Goal: Task Accomplishment & Management: Manage account settings

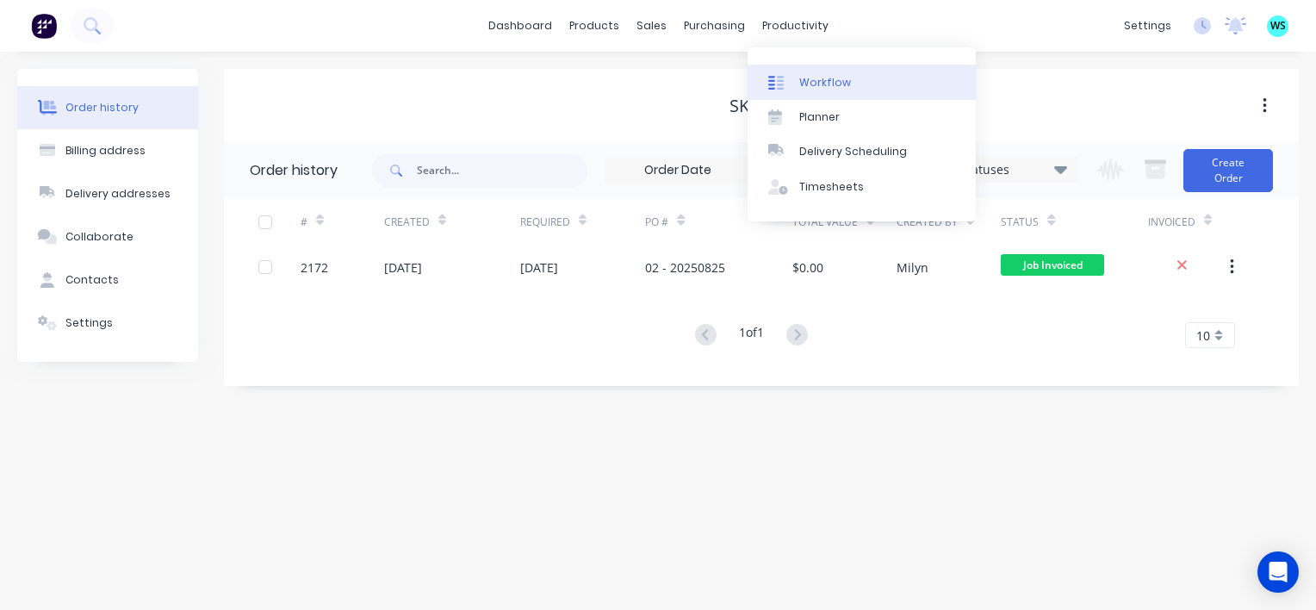
click at [821, 83] on div "Workflow" at bounding box center [825, 82] width 52 height 15
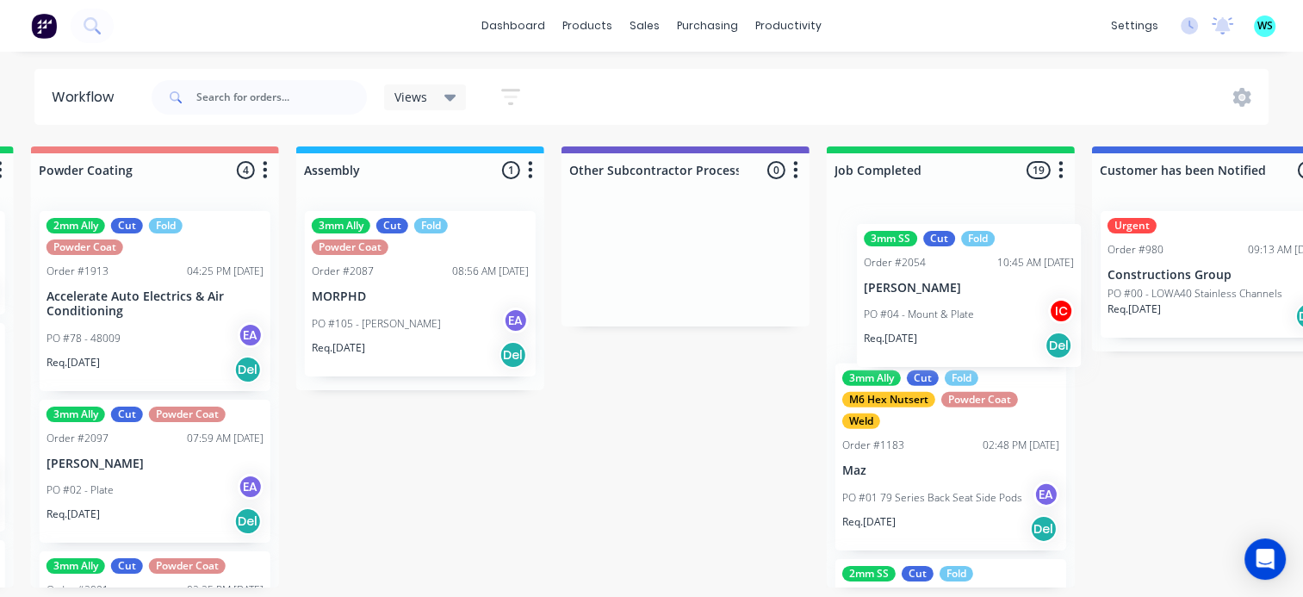
scroll to position [0, 4783]
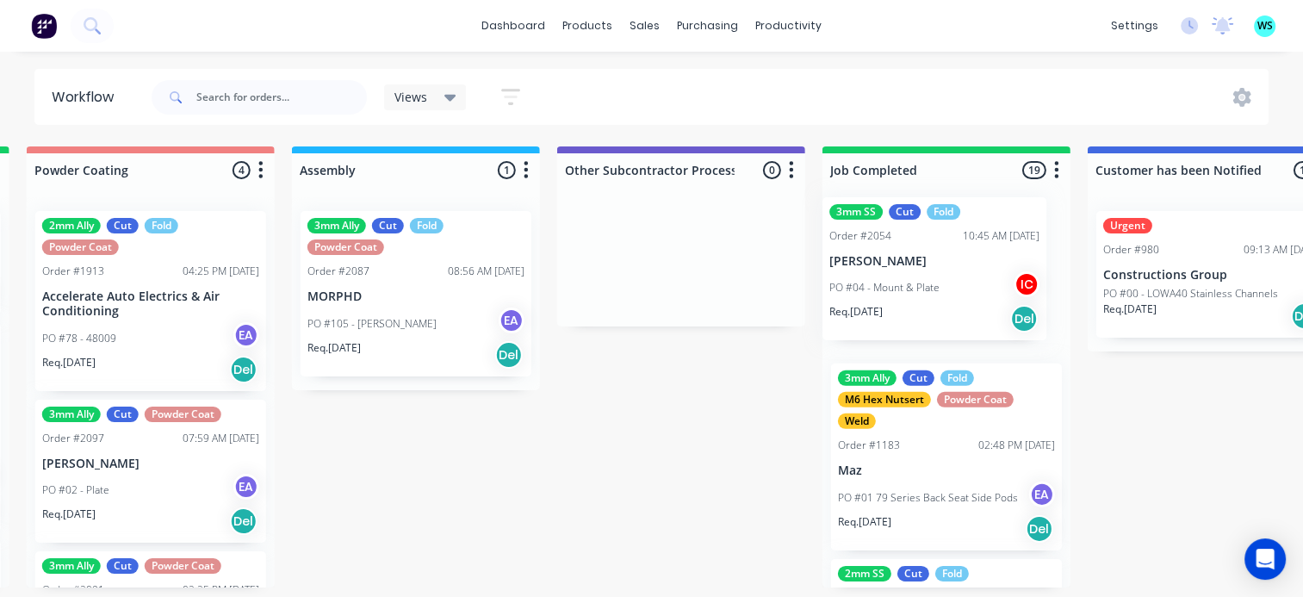
drag, startPoint x: 531, startPoint y: 310, endPoint x: 948, endPoint y: 298, distance: 416.9
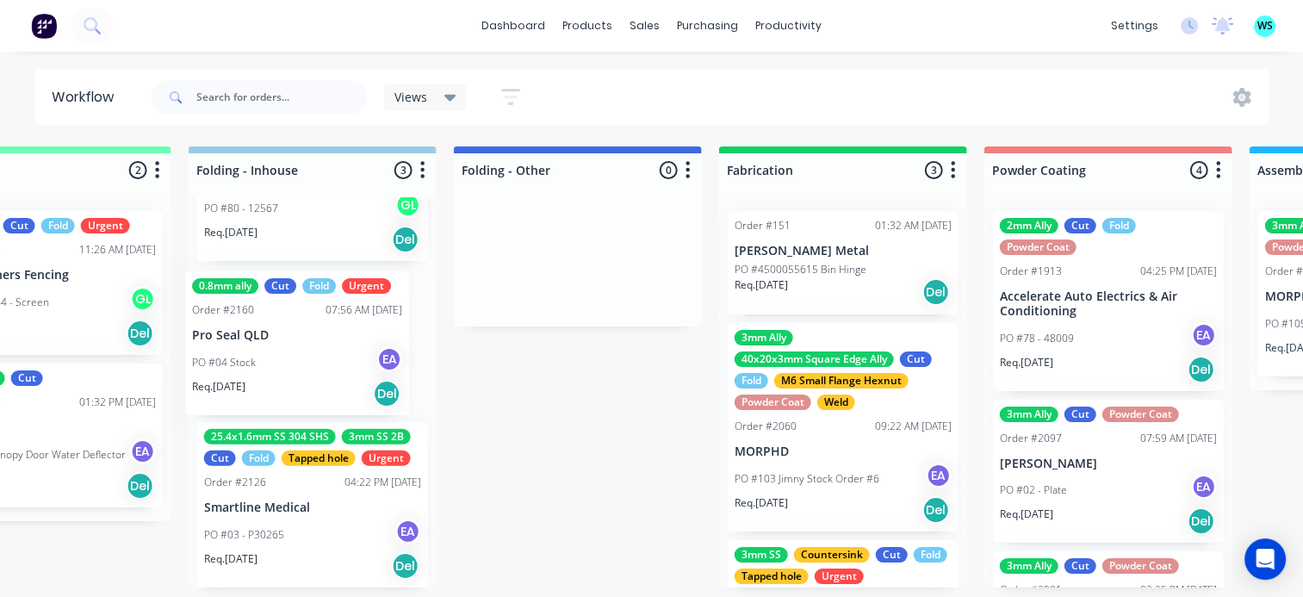
scroll to position [3, 3817]
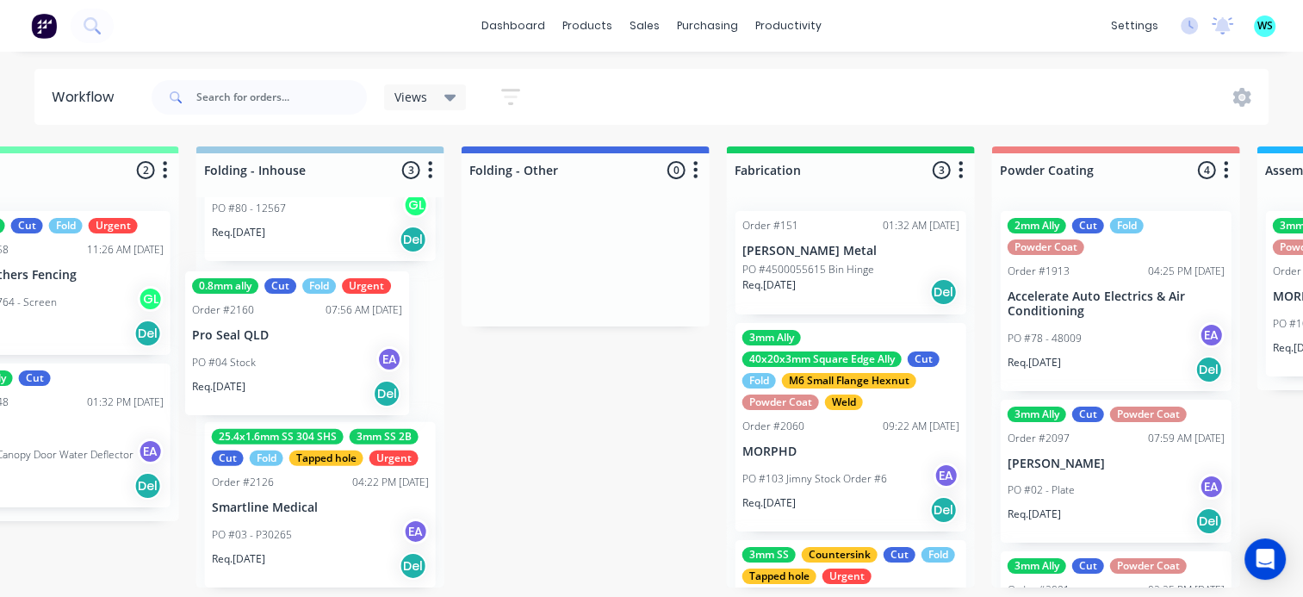
drag, startPoint x: 647, startPoint y: 362, endPoint x: 296, endPoint y: 368, distance: 350.5
click at [296, 368] on div "6mm MS Cut Fold Urgent Order #2137 10:05 AM [DATE] Ekebol Engineering PO #80 - …" at bounding box center [320, 392] width 248 height 390
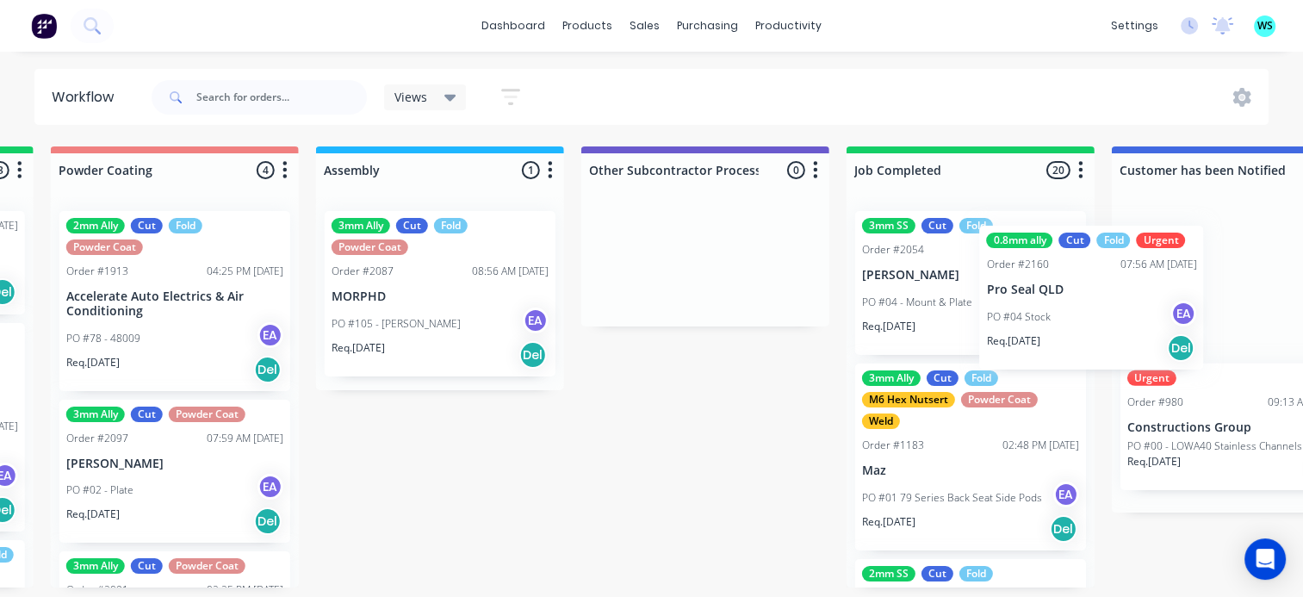
scroll to position [3, 4797]
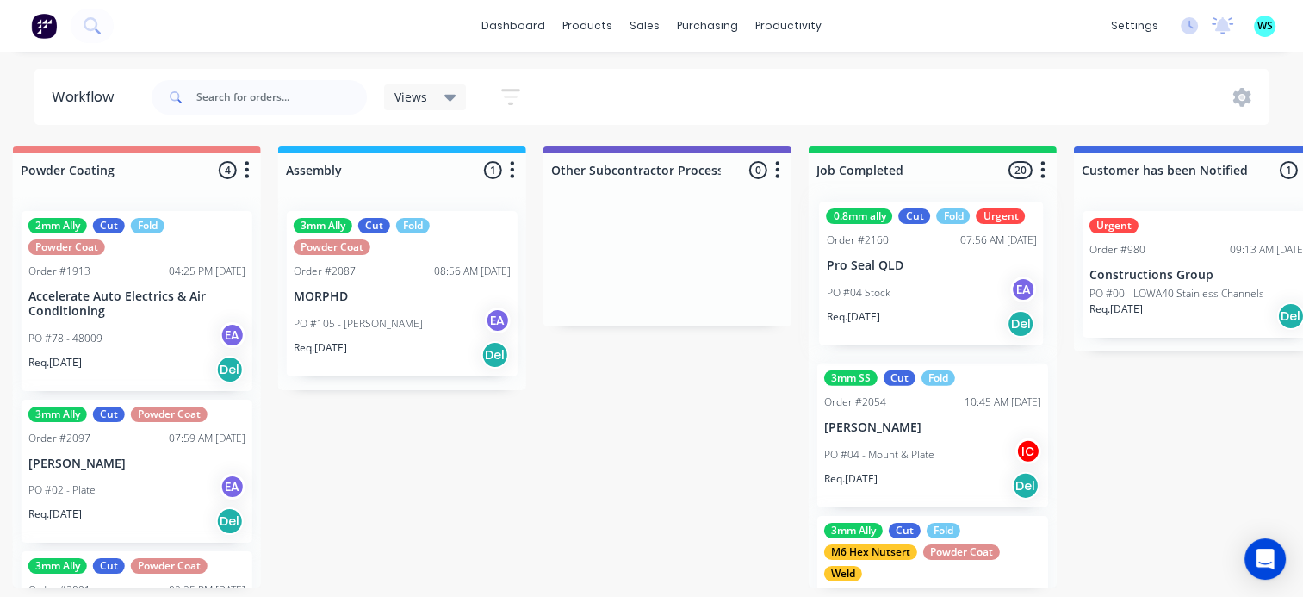
drag, startPoint x: 313, startPoint y: 355, endPoint x: 933, endPoint y: 289, distance: 624.2
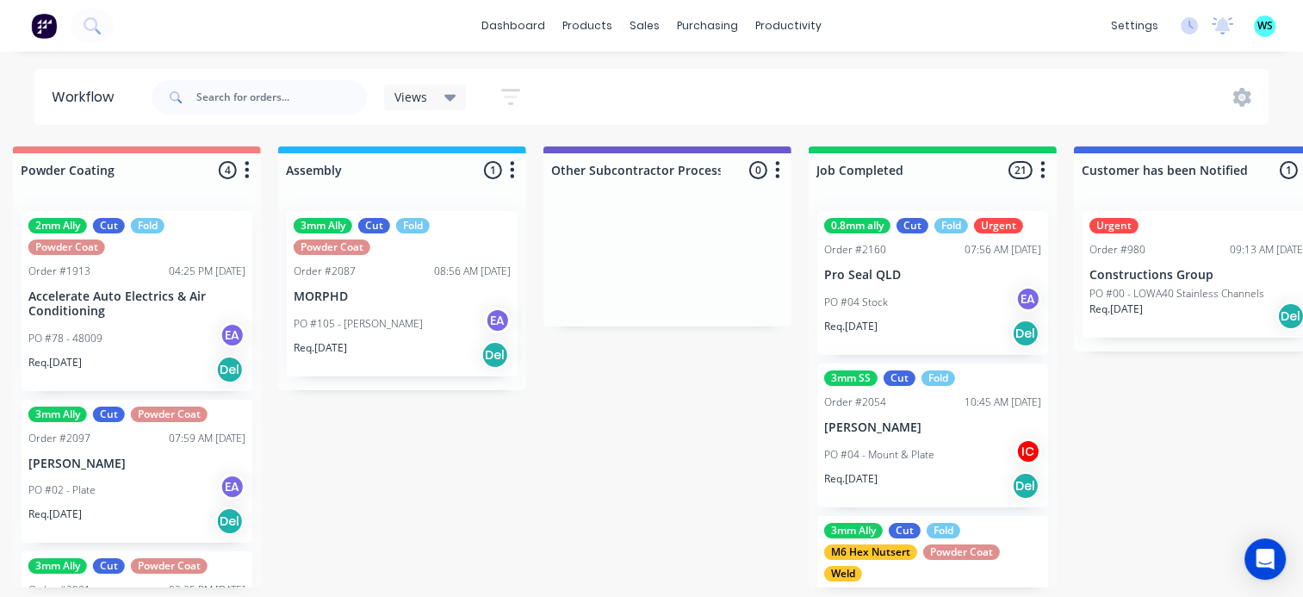
scroll to position [0, 0]
click at [1260, 33] on span "WS" at bounding box center [1264, 25] width 15 height 15
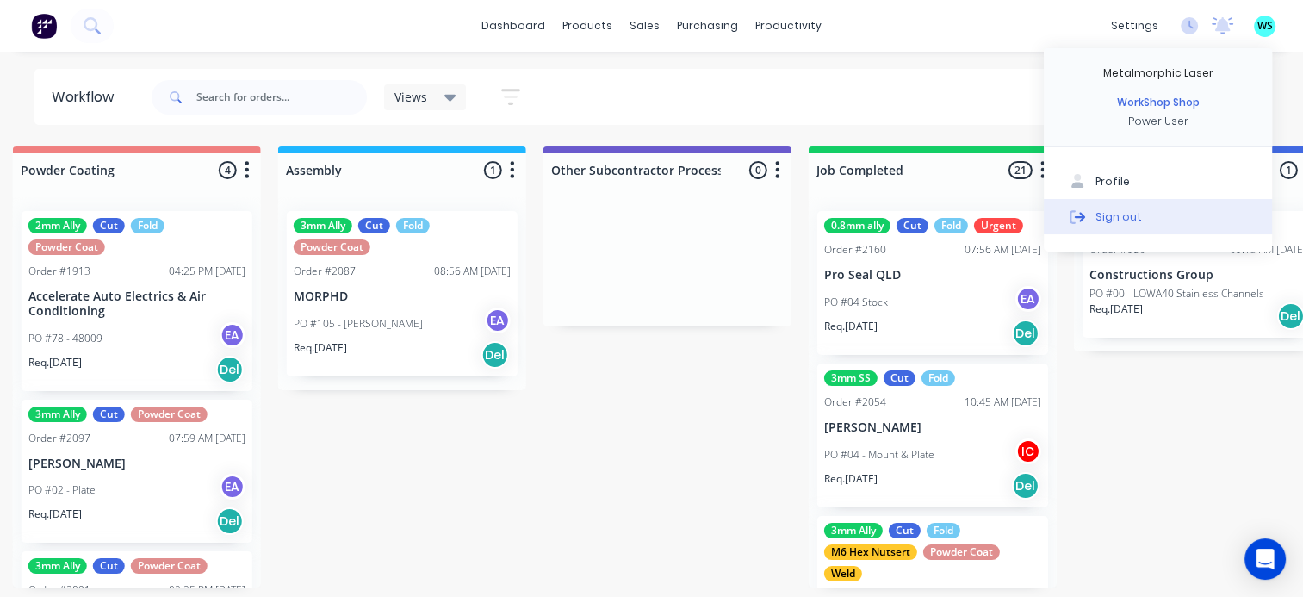
click at [1118, 217] on div "Sign out" at bounding box center [1118, 215] width 46 height 15
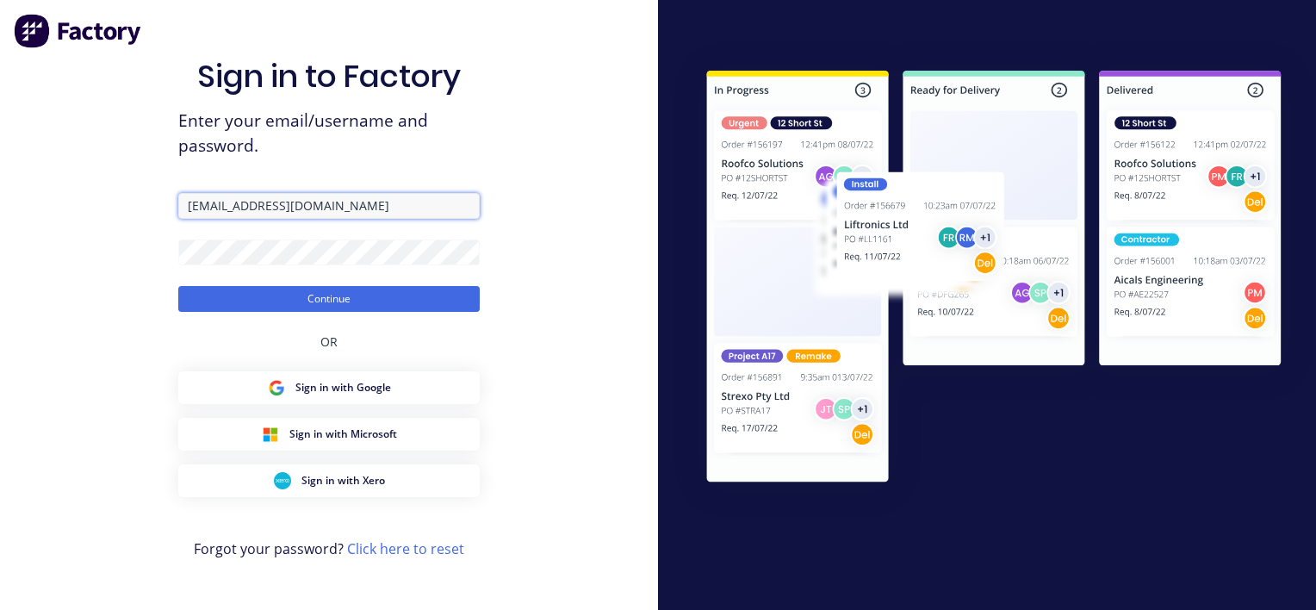
click at [222, 205] on input "[EMAIL_ADDRESS][DOMAIN_NAME]" at bounding box center [328, 206] width 301 height 26
type input "[PERSON_NAME][EMAIL_ADDRESS][DOMAIN_NAME]"
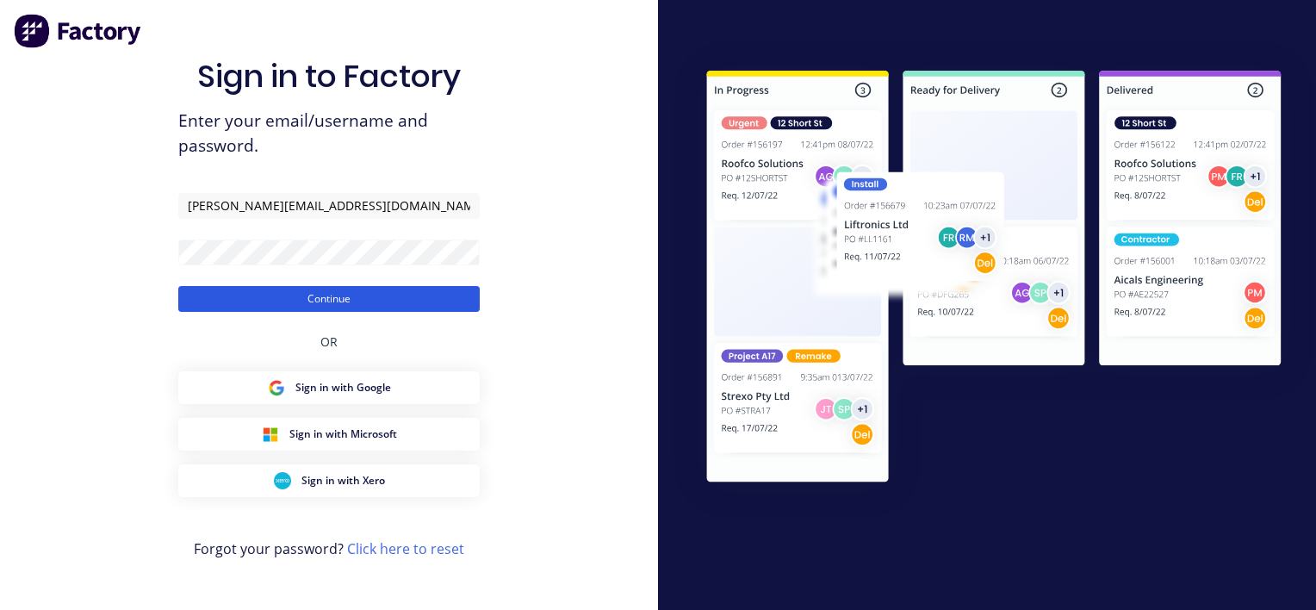
click at [255, 298] on button "Continue" at bounding box center [328, 299] width 301 height 26
